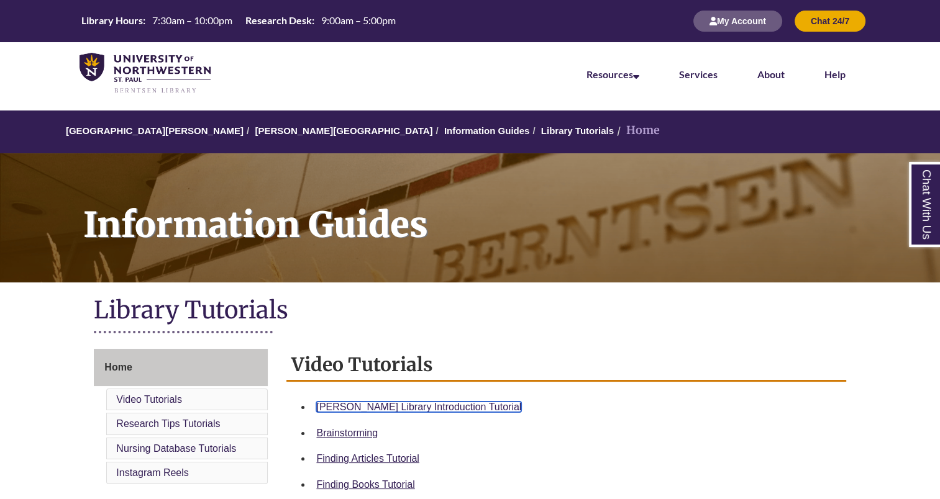
click at [349, 408] on link "Berntsen Library Introduction Tutorial" at bounding box center [418, 407] width 205 height 11
click at [394, 412] on div "Berntsen Library Introduction Tutorial" at bounding box center [575, 407] width 519 height 16
click at [387, 403] on link "Berntsen Library Introduction Tutorial" at bounding box center [418, 407] width 205 height 11
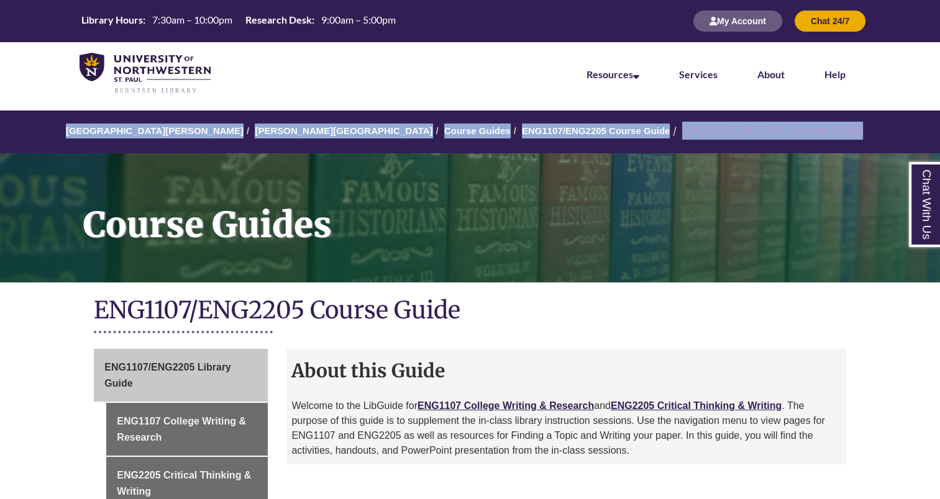
drag, startPoint x: 939, startPoint y: 87, endPoint x: 951, endPoint y: 147, distance: 60.8
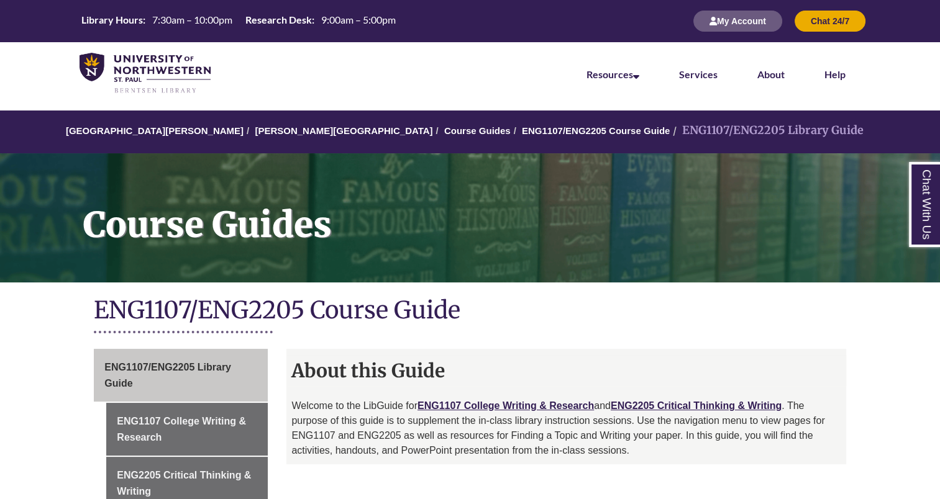
click at [880, 289] on div "Course Guides" at bounding box center [470, 216] width 940 height 151
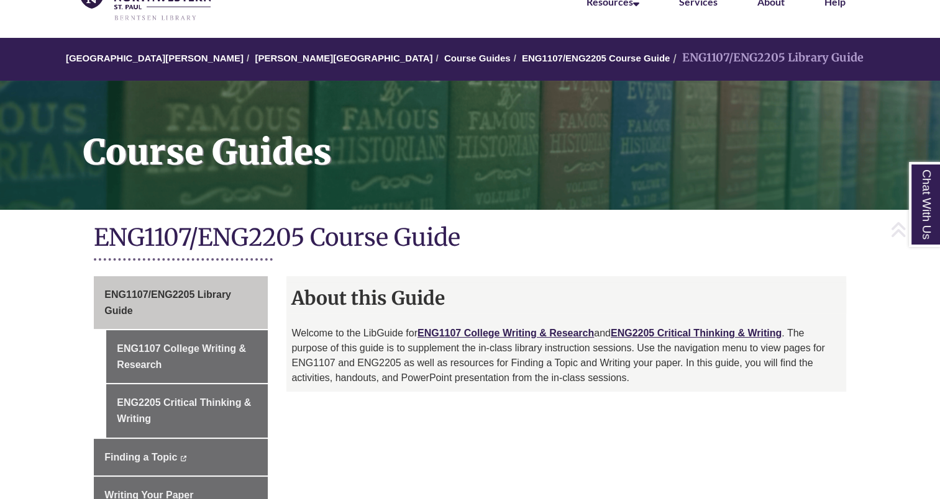
scroll to position [80, 0]
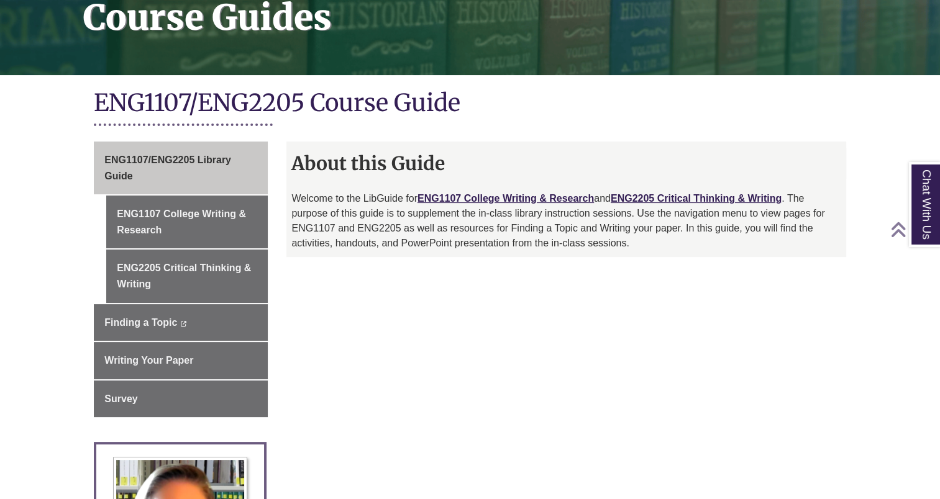
scroll to position [211, 0]
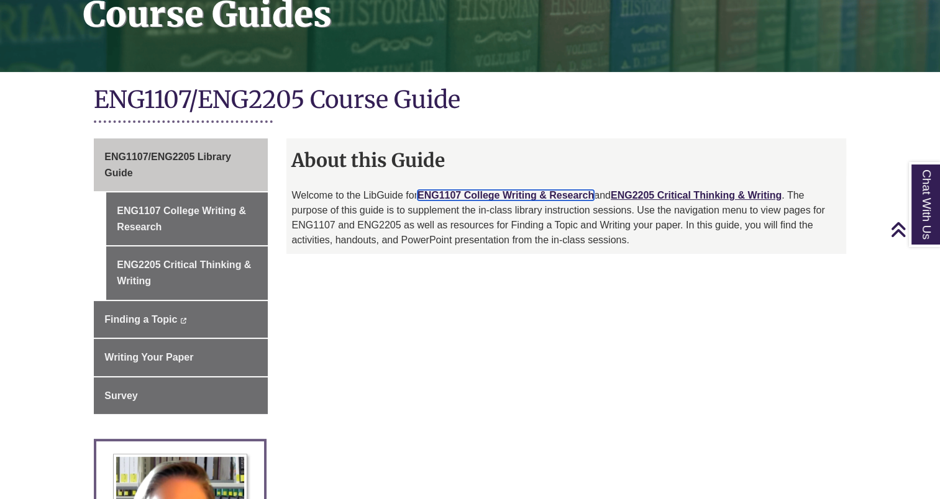
click at [513, 194] on link "ENG1107 College Writing & Research" at bounding box center [505, 195] width 176 height 11
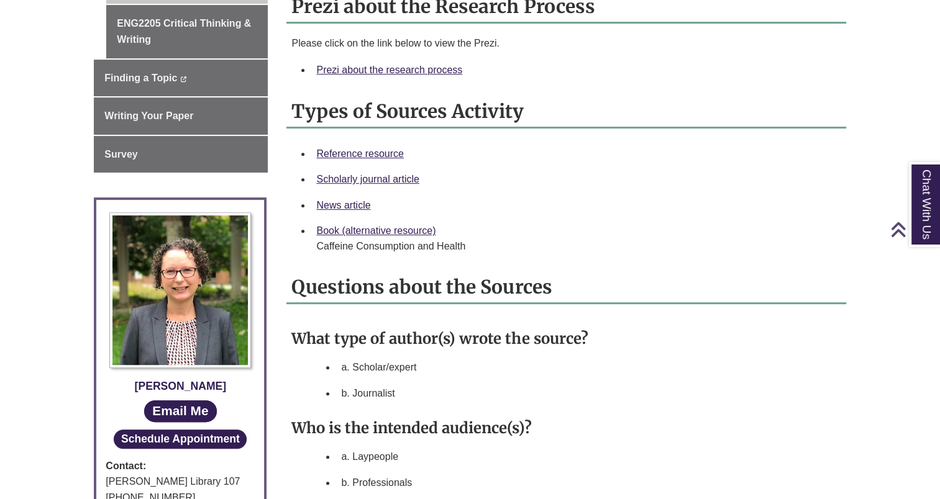
scroll to position [410, 0]
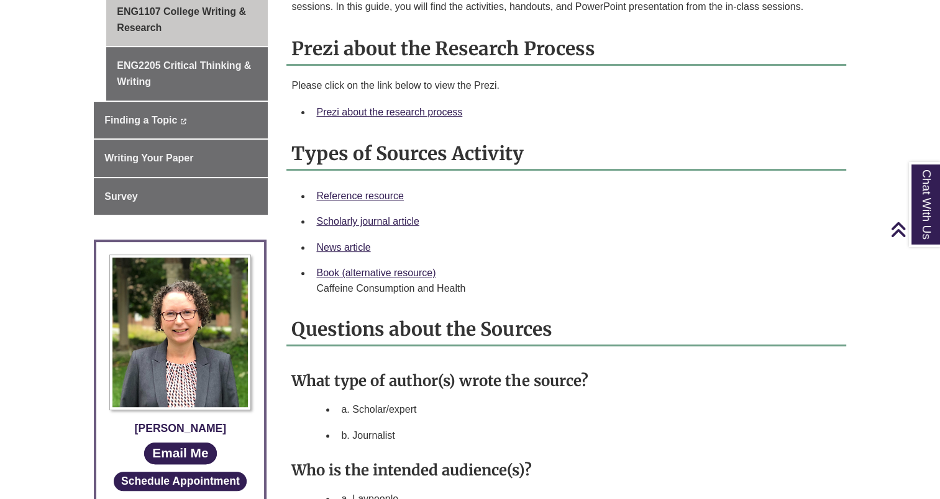
click at [402, 116] on div "Prezi about the research process" at bounding box center [575, 112] width 519 height 16
click at [401, 110] on link "Prezi about the research process" at bounding box center [389, 112] width 146 height 11
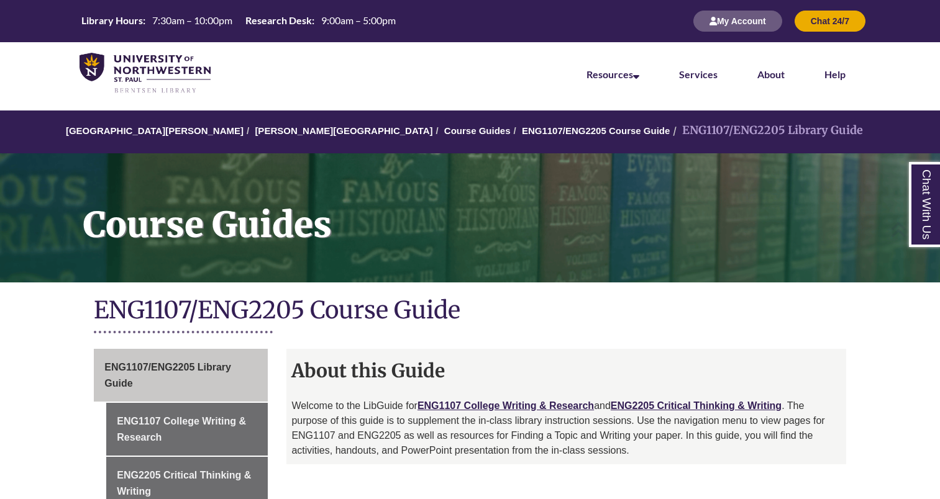
scroll to position [161, 0]
